Goal: Information Seeking & Learning: Find contact information

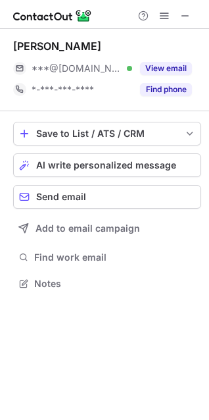
scroll to position [275, 209]
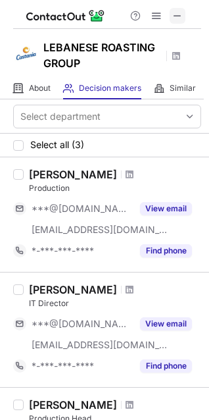
click at [184, 17] on button at bounding box center [178, 16] width 16 height 16
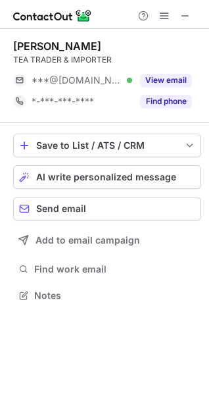
scroll to position [286, 209]
click at [192, 14] on button at bounding box center [186, 16] width 16 height 16
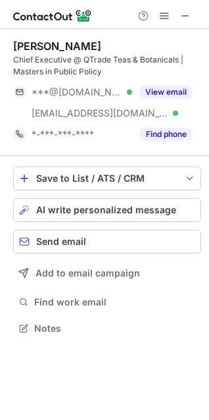
scroll to position [319, 209]
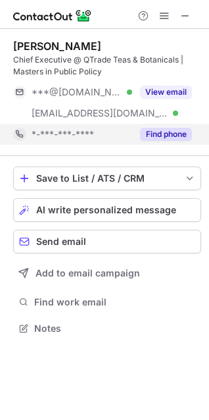
click at [174, 130] on button "Find phone" at bounding box center [166, 134] width 52 height 13
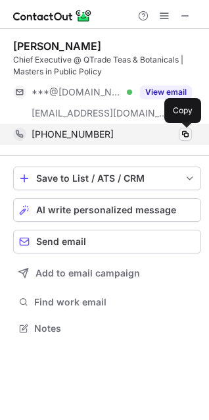
click at [186, 132] on span at bounding box center [185, 134] width 11 height 11
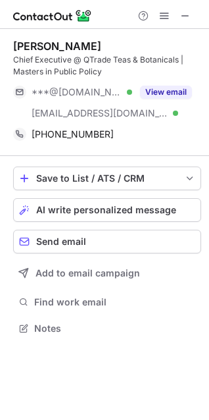
click at [71, 41] on div "Manjiv Jayakumar" at bounding box center [57, 46] width 88 height 13
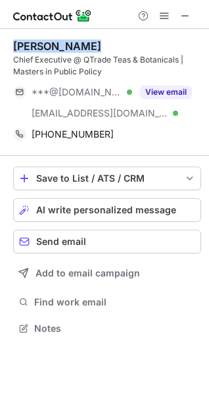
click at [71, 41] on div "Manjiv Jayakumar" at bounding box center [57, 46] width 88 height 13
copy div "Manjiv Jayakumar"
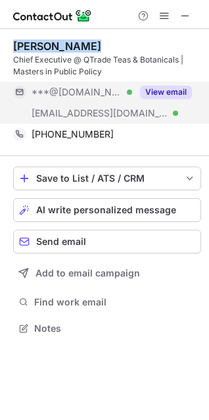
click at [146, 89] on button "View email" at bounding box center [166, 92] width 52 height 13
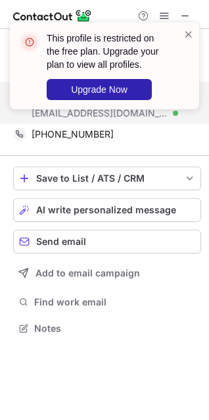
click at [187, 13] on div "This profile is restricted on the free plan. Upgrade your plan to view all prof…" at bounding box center [104, 71] width 211 height 124
click at [188, 5] on div at bounding box center [104, 14] width 209 height 29
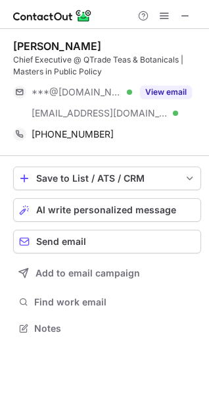
click at [183, 21] on div "This profile is restricted on the free plan. Upgrade your plan to view all prof…" at bounding box center [104, 71] width 211 height 124
click at [183, 21] on span at bounding box center [185, 16] width 11 height 11
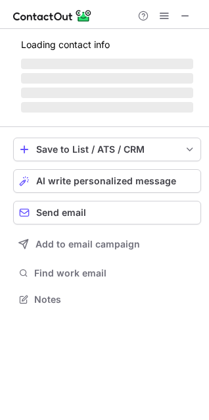
scroll to position [307, 209]
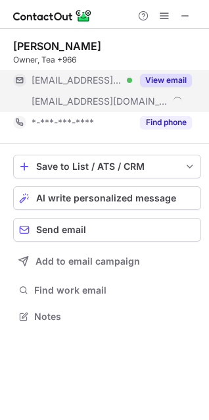
click at [156, 77] on button "View email" at bounding box center [166, 80] width 52 height 13
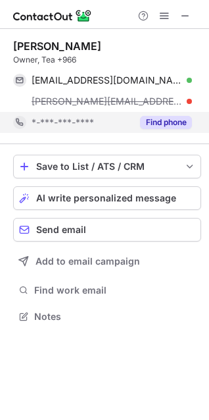
click at [170, 117] on button "Find phone" at bounding box center [166, 122] width 52 height 13
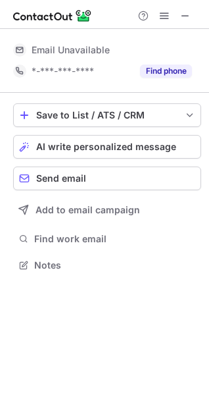
scroll to position [286, 209]
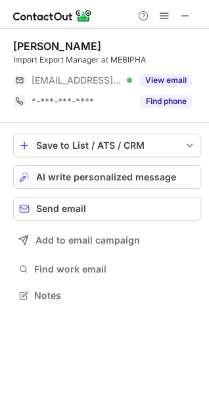
scroll to position [286, 209]
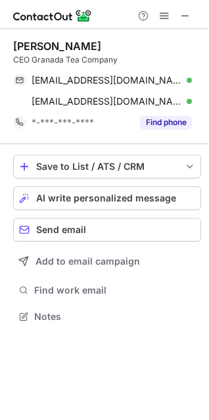
scroll to position [307, 209]
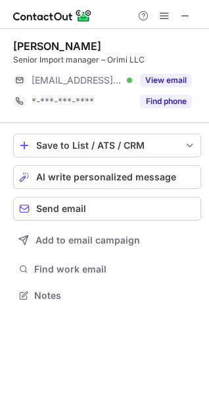
scroll to position [286, 209]
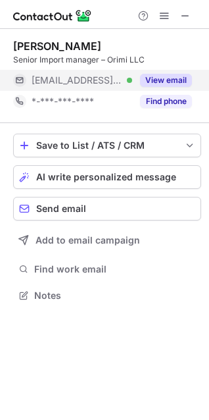
click at [177, 75] on button "View email" at bounding box center [166, 80] width 52 height 13
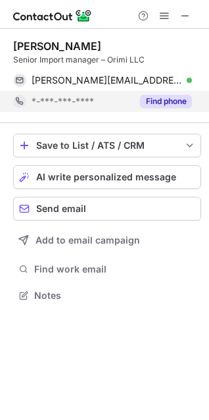
click at [184, 102] on button "Find phone" at bounding box center [166, 101] width 52 height 13
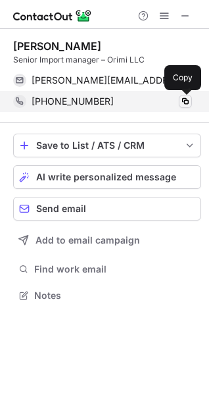
click span
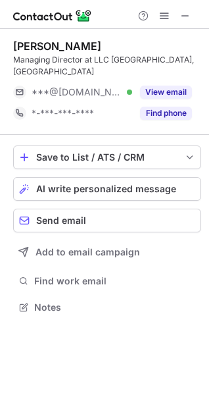
scroll to position [286, 209]
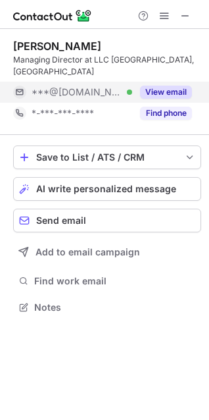
click at [154, 82] on div "View email" at bounding box center [162, 92] width 60 height 21
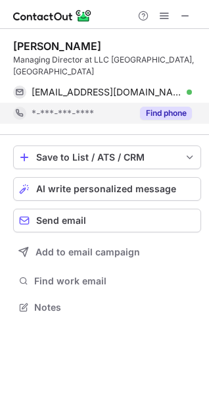
click at [166, 107] on button "Find phone" at bounding box center [166, 113] width 52 height 13
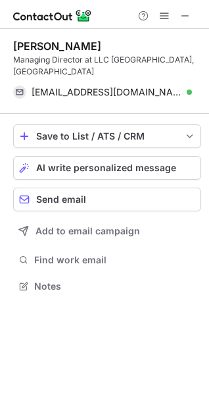
scroll to position [265, 209]
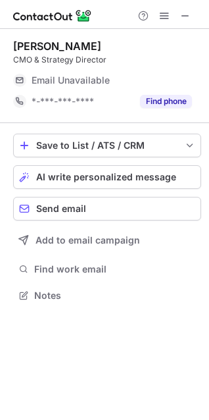
scroll to position [286, 209]
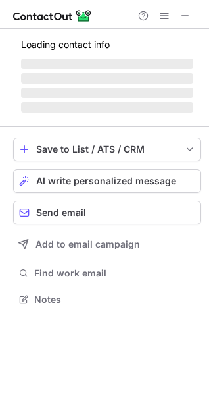
scroll to position [286, 209]
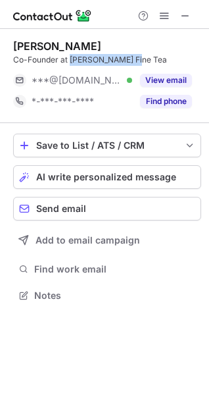
drag, startPoint x: 69, startPoint y: 60, endPoint x: 132, endPoint y: 60, distance: 62.5
click at [132, 60] on div "Co-Founder at [PERSON_NAME] Fine Tea" at bounding box center [107, 60] width 188 height 12
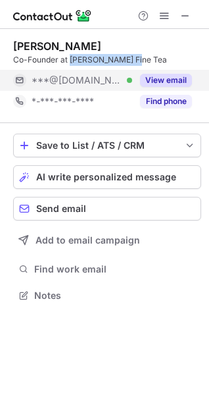
click at [169, 84] on button "View email" at bounding box center [166, 80] width 52 height 13
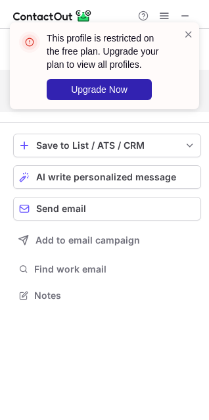
click at [169, 95] on div "This profile is restricted on the free plan. Upgrade your plan to view all prof…" at bounding box center [104, 71] width 211 height 124
click at [188, 32] on span at bounding box center [189, 34] width 11 height 13
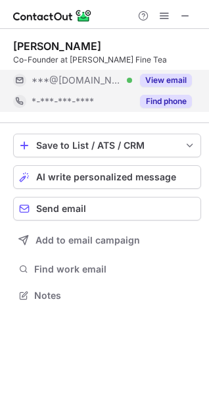
click at [183, 109] on div "Find phone" at bounding box center [162, 101] width 60 height 21
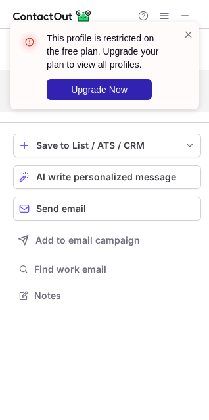
scroll to position [265, 209]
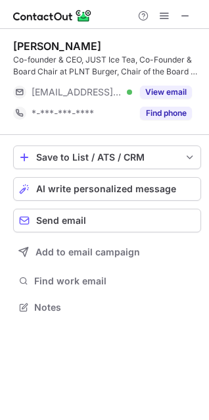
scroll to position [298, 209]
click at [184, 17] on span at bounding box center [185, 16] width 11 height 11
